Goal: Task Accomplishment & Management: Complete application form

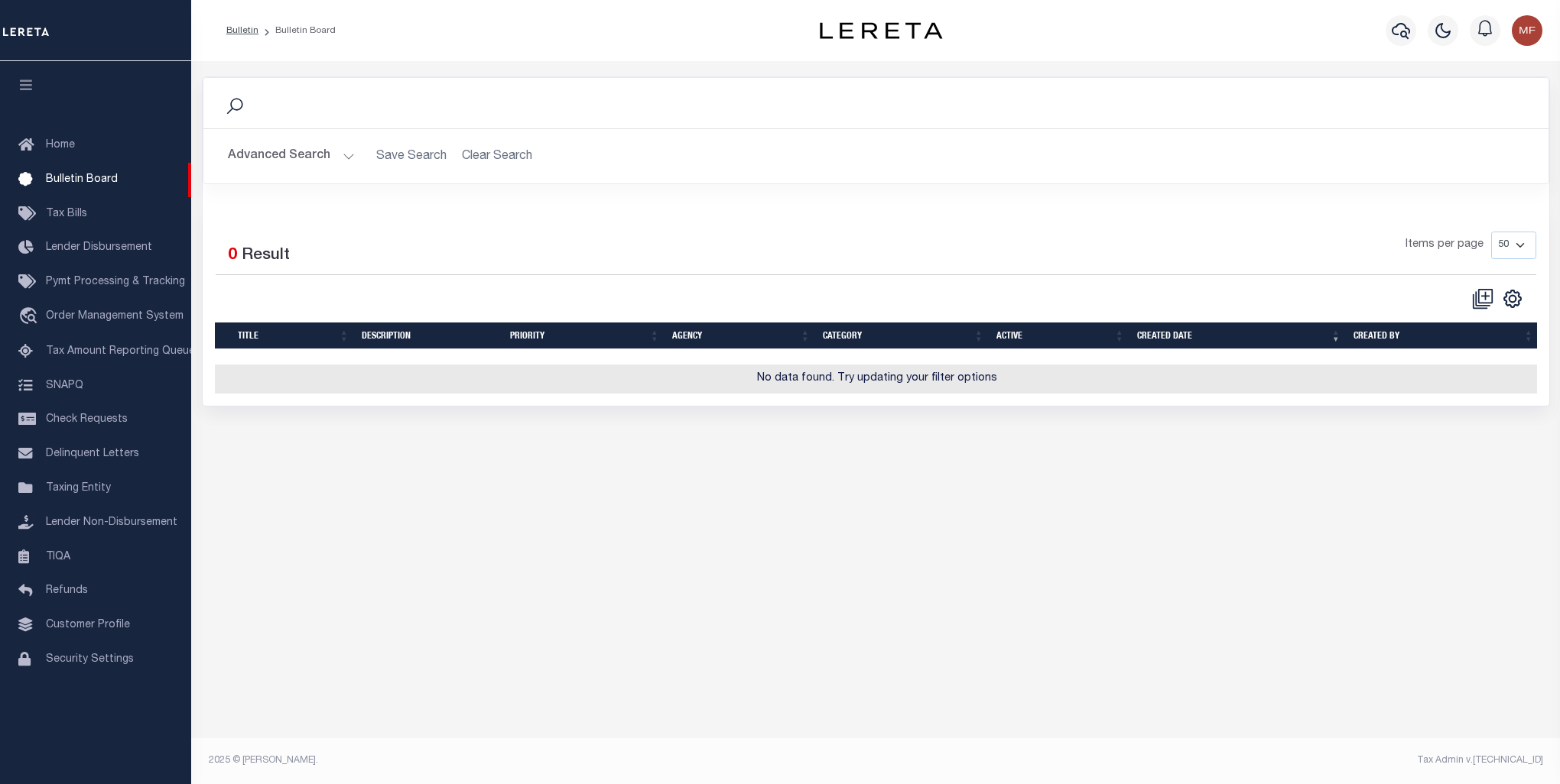
select select "50"
select select
click at [1483, 292] on icon at bounding box center [1483, 299] width 21 height 21
checkbox input "false"
checkbox input "true"
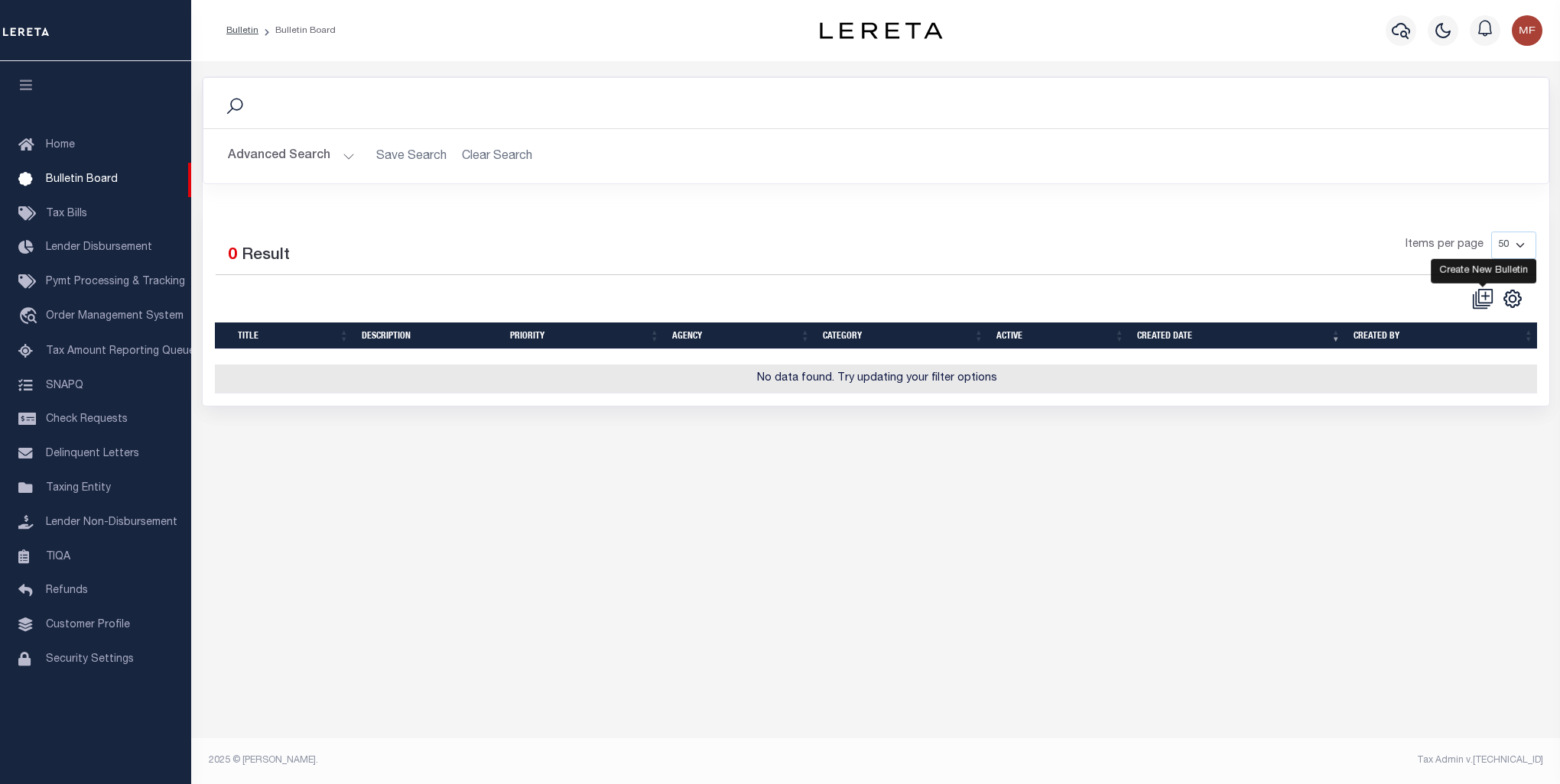
select select
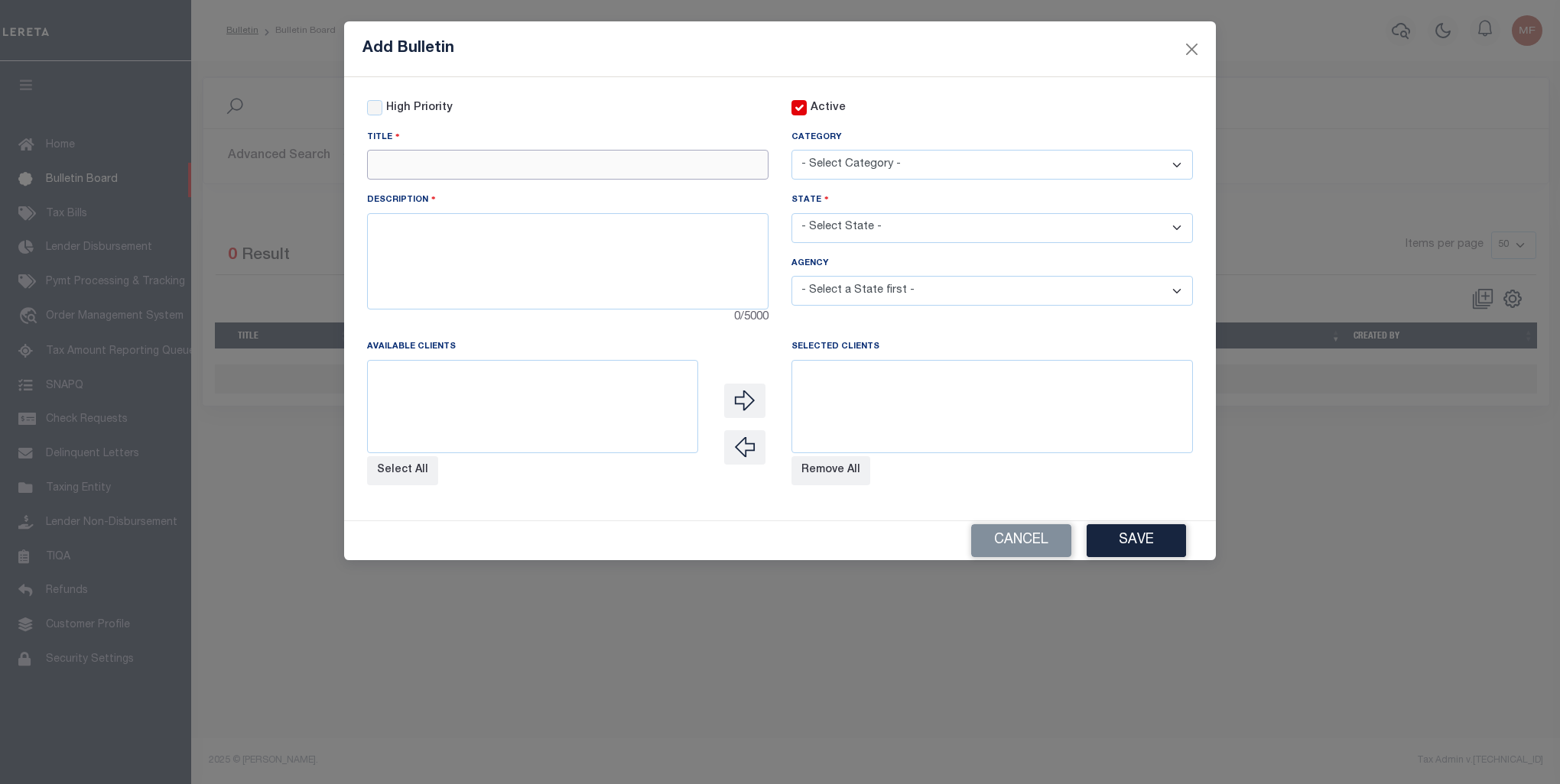
click at [501, 153] on input "text" at bounding box center [567, 164] width 401 height 30
paste input "160842401 MERCER COUNTY SUPPLEMENTAL"
type input "160842401 MERCER COUNTY SUPPLEMENTAL"
click at [538, 279] on textarea at bounding box center [567, 261] width 401 height 96
paste textarea "160842401 MERCER COUNTY SUPPLEMENTAL HAS BEEN SET UP FOR A ONE TIME COLLECTION …"
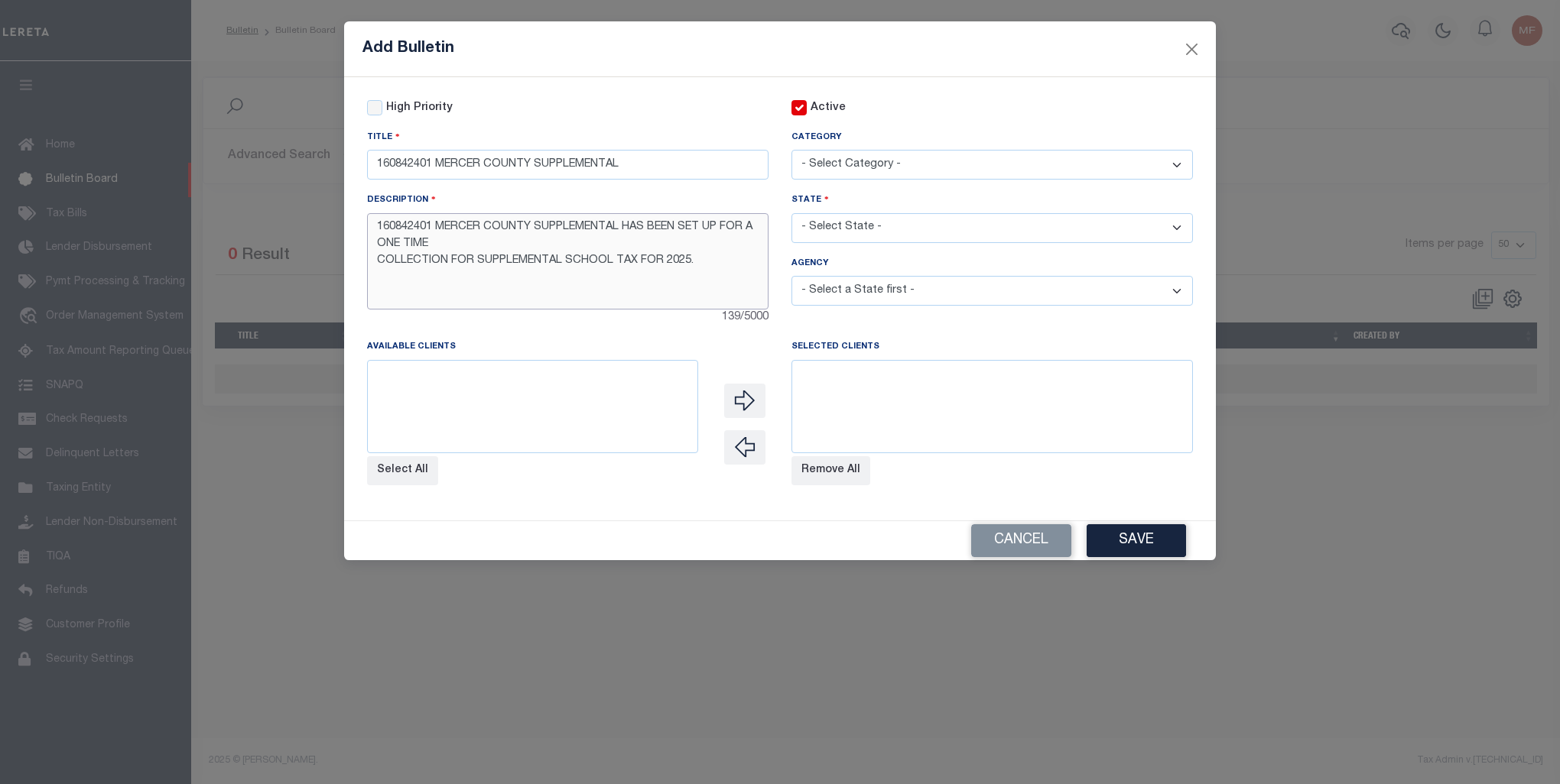
click at [451, 246] on textarea "160842401 MERCER COUNTY SUPPLEMENTAL HAS BEEN SET UP FOR A ONE TIME COLLECTION …" at bounding box center [567, 261] width 401 height 96
type textarea "160842401 MERCER COUNTY SUPPLEMENTAL HAS BEEN SET UP FOR A ONE TIME COLLECTION …"
click at [548, 416] on select at bounding box center [532, 406] width 331 height 93
click at [930, 167] on select "- Select Category - AGENCY CONSOLIDATIONS/SPLITS/INACTIVE DELINQUENCY REPORTING…" at bounding box center [992, 164] width 401 height 30
select select "20"
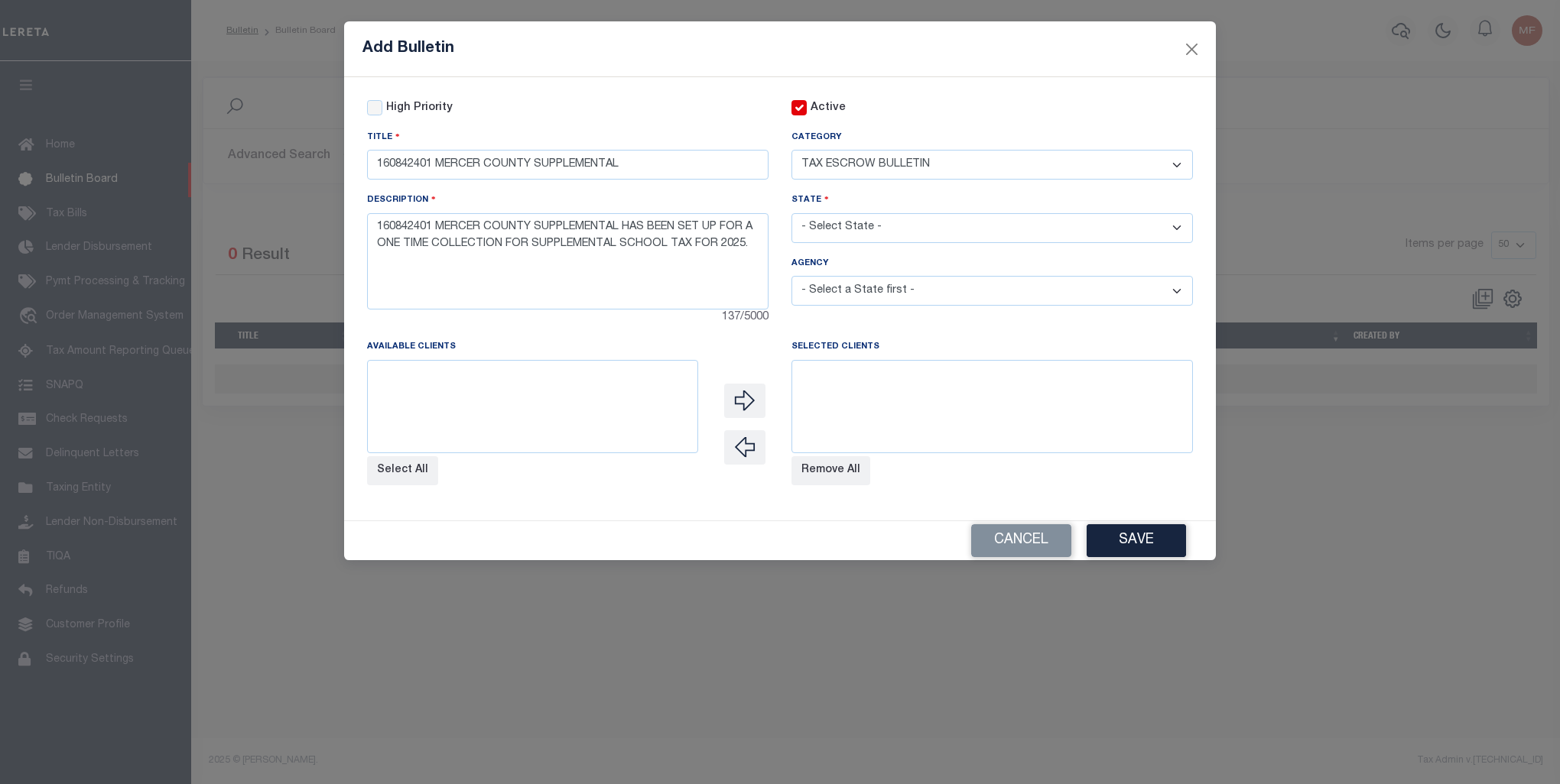
click at [792, 150] on select "- Select Category - AGENCY CONSOLIDATIONS/SPLITS/INACTIVE DELINQUENCY REPORTING…" at bounding box center [992, 164] width 401 height 30
click at [893, 238] on select "- Select State - [US_STATE] AL AR AZ CA CO [GEOGRAPHIC_DATA] [GEOGRAPHIC_DATA] …" at bounding box center [992, 228] width 401 height 30
select select "KY"
click at [792, 214] on select "- Select State - [US_STATE] AL AR AZ CA CO [GEOGRAPHIC_DATA] [GEOGRAPHIC_DATA] …" at bounding box center [992, 228] width 401 height 30
select select
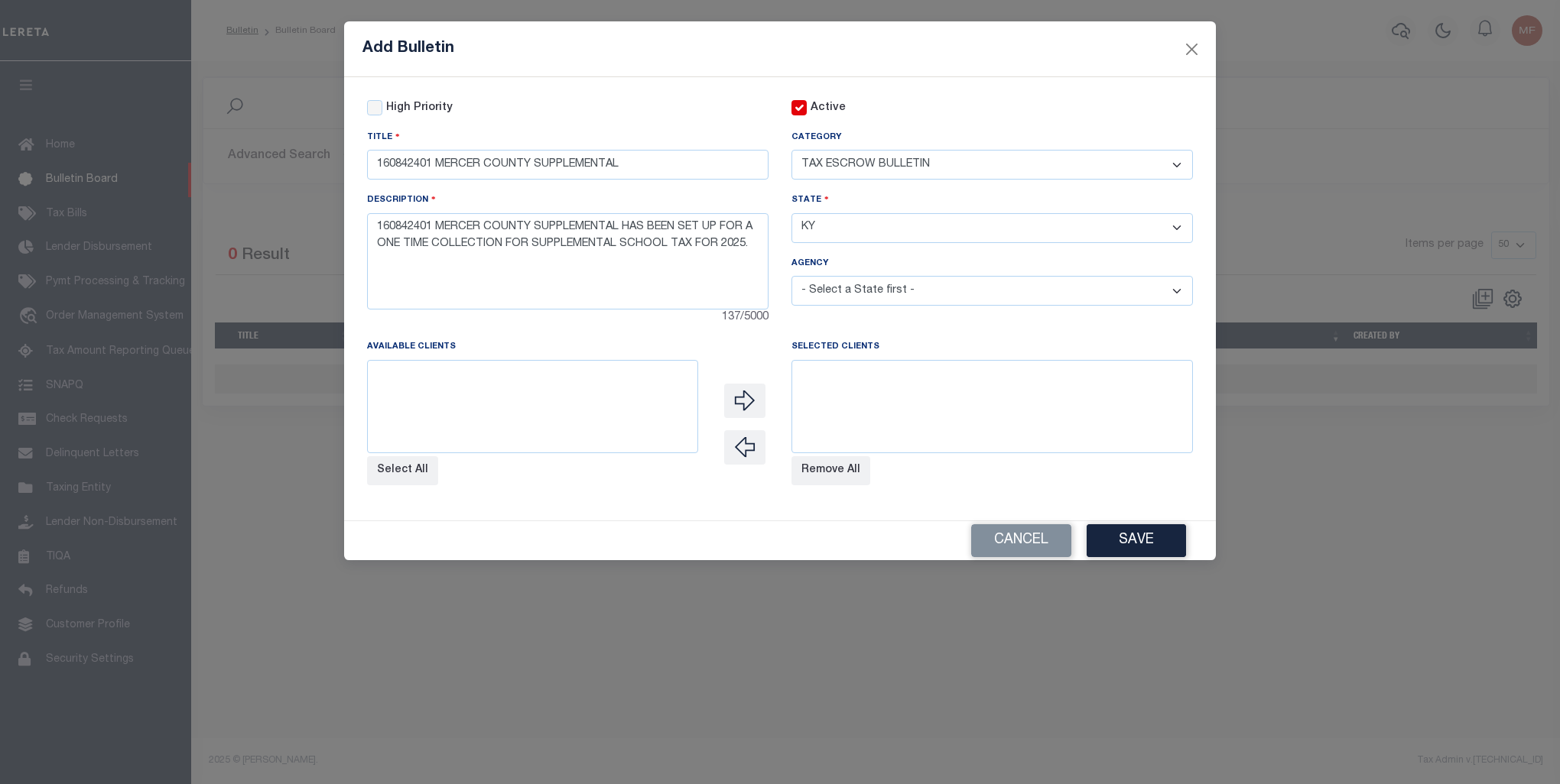
select select
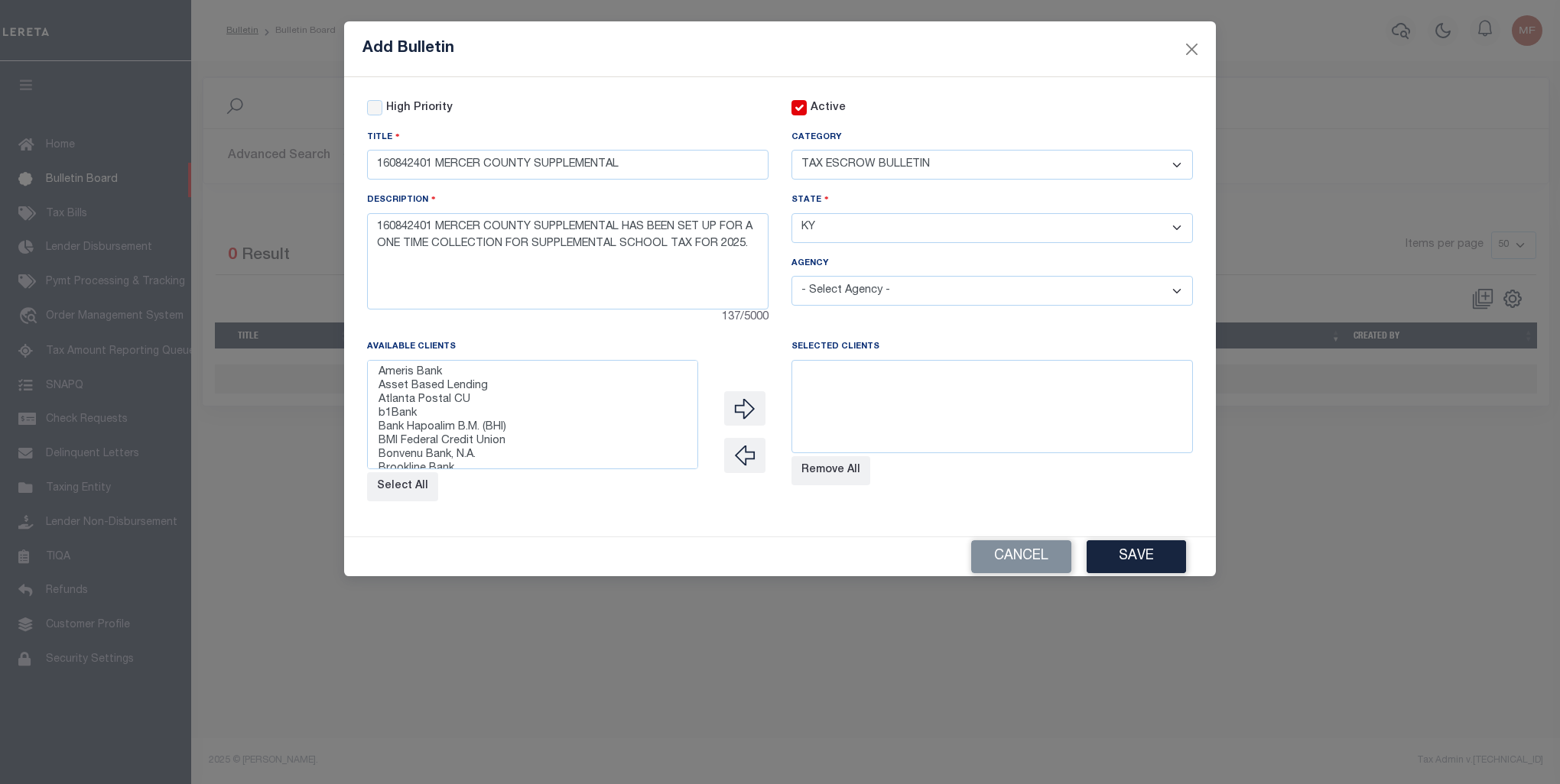
click at [884, 298] on select "- Select Agency - [GEOGRAPHIC_DATA] [GEOGRAPHIC_DATA] MOBILE HOMES [GEOGRAPHIC_…" at bounding box center [992, 291] width 401 height 30
select select "7803028727"
click at [792, 279] on select "- Select Agency - [GEOGRAPHIC_DATA] [GEOGRAPHIC_DATA] MOBILE HOMES [GEOGRAPHIC_…" at bounding box center [992, 291] width 401 height 30
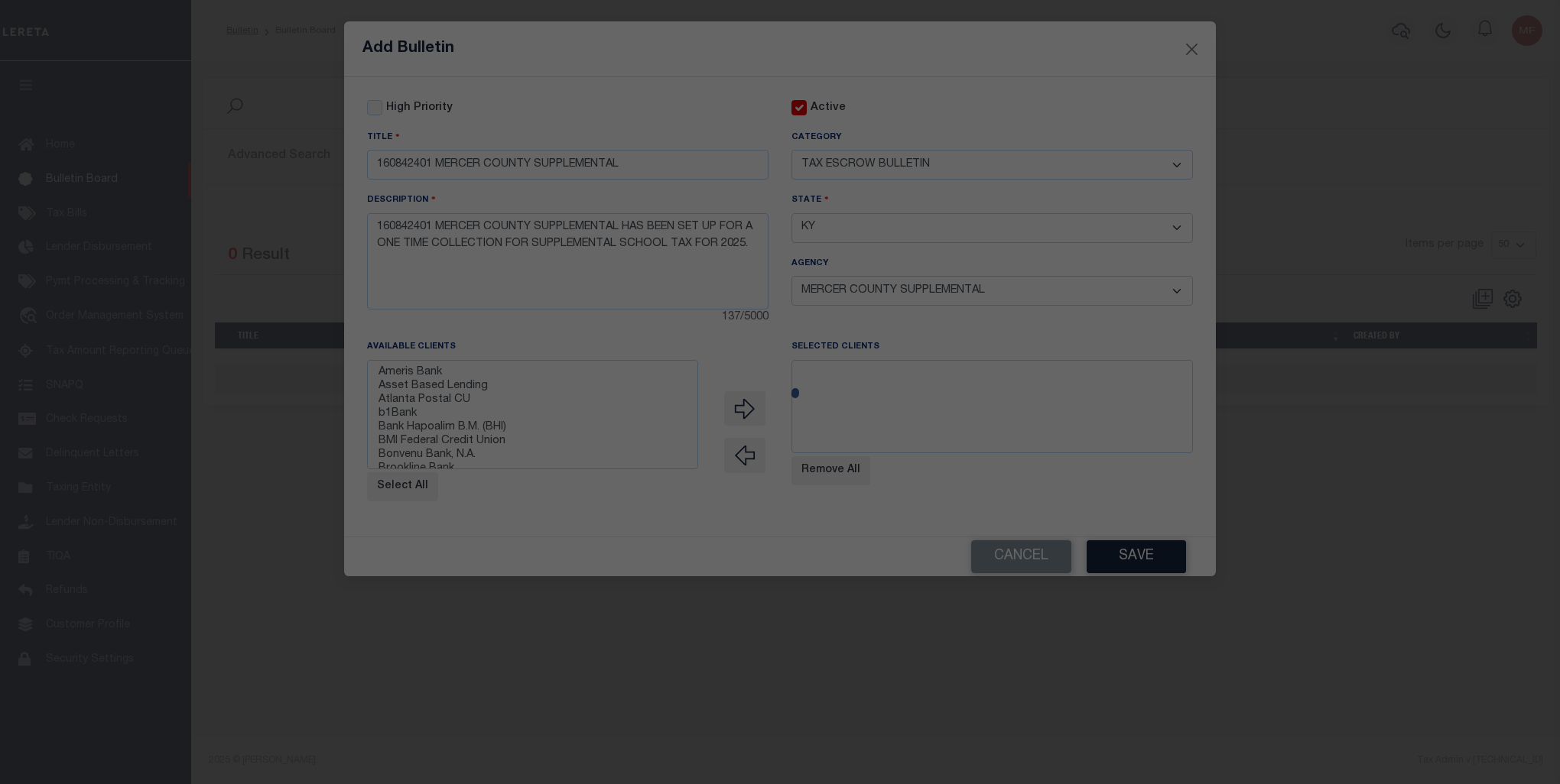
select select
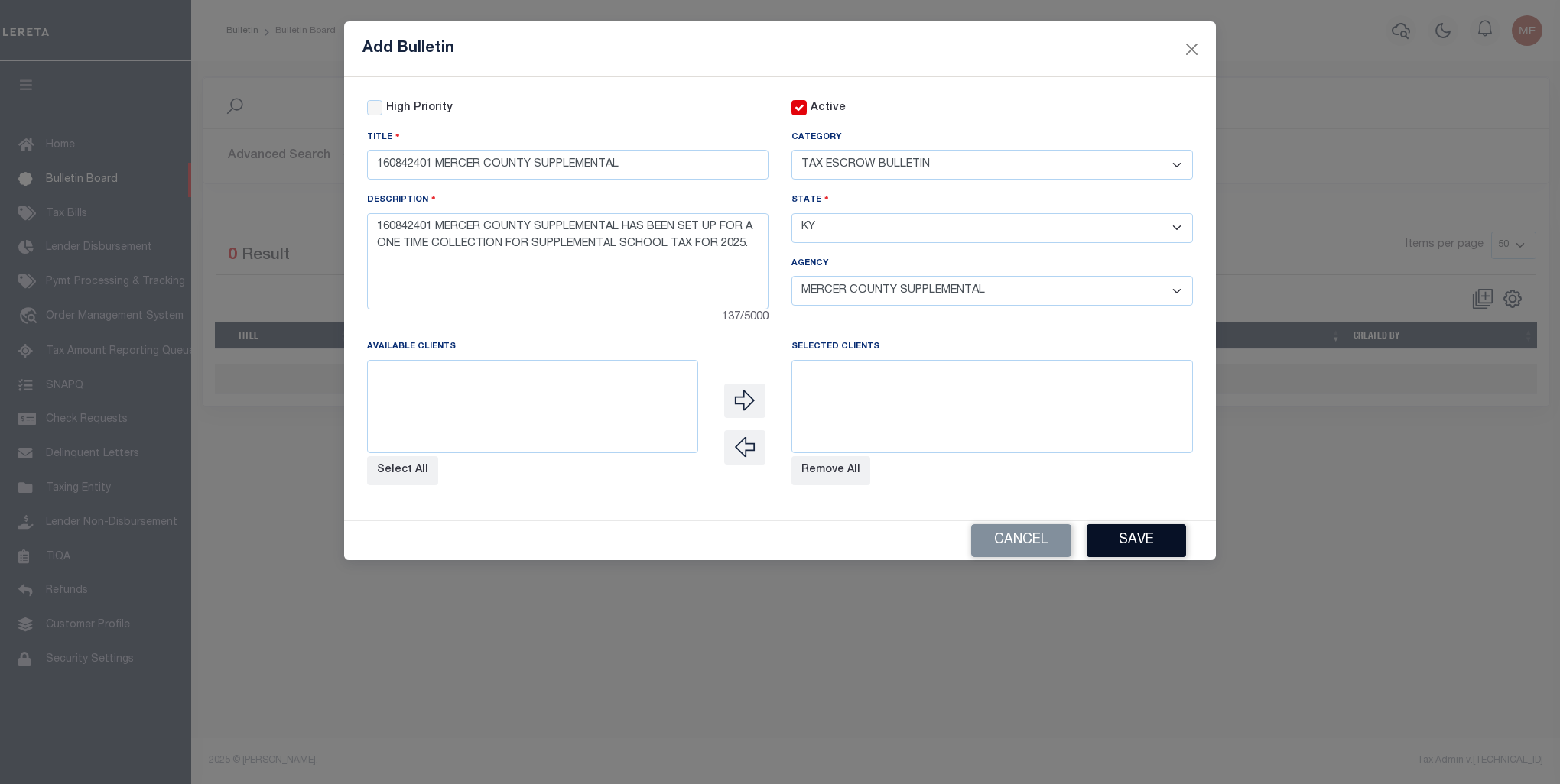
click at [1125, 557] on button "Save" at bounding box center [1136, 541] width 99 height 33
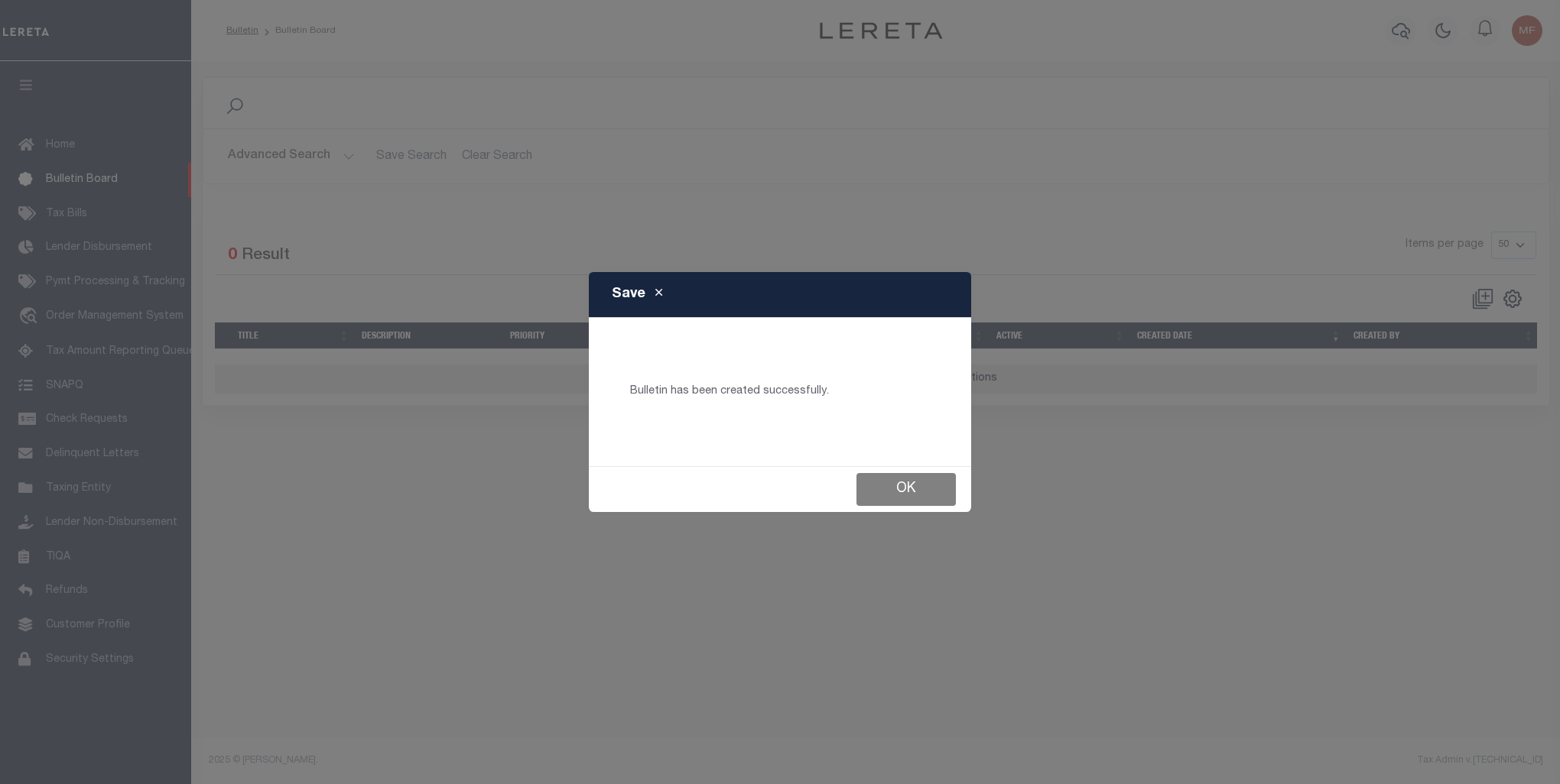
click at [908, 491] on button "Ok" at bounding box center [906, 490] width 99 height 33
